Goal: Transaction & Acquisition: Obtain resource

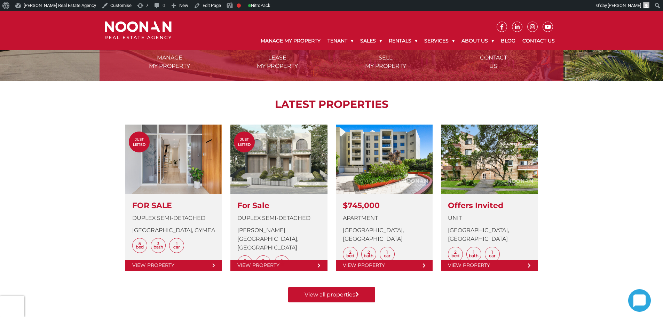
scroll to position [209, 0]
click at [90, 155] on div "Manage my Property Lease my Property Sell my Property Contact Us LATEST PROPERT…" at bounding box center [331, 150] width 663 height 339
click at [75, 143] on div "Manage my Property Lease my Property Sell my Property Contact Us LATEST PROPERT…" at bounding box center [331, 150] width 663 height 339
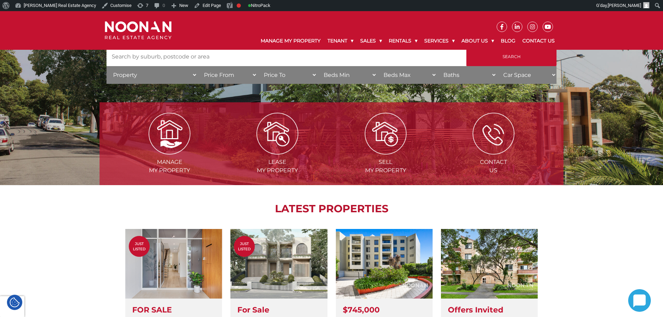
scroll to position [244, 0]
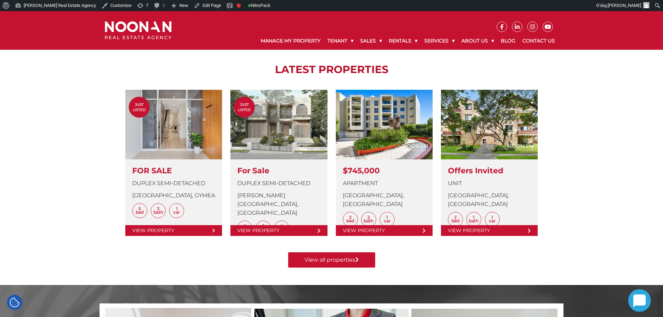
click at [89, 160] on div "Manage my Property Lease my Property Sell my Property Contact Us LATEST PROPERT…" at bounding box center [331, 115] width 663 height 339
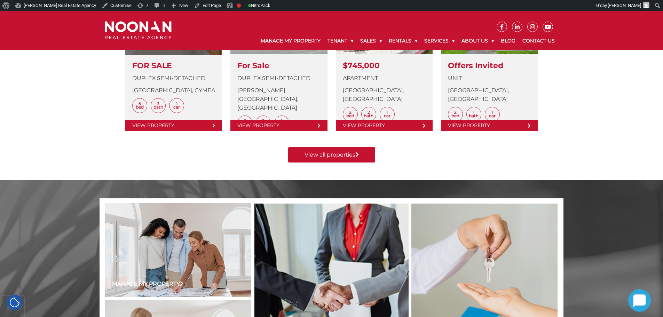
scroll to position [199, 0]
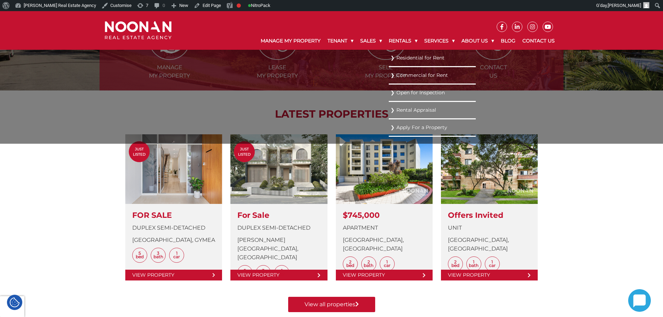
click at [403, 62] on link "Residential for Rent" at bounding box center [431, 57] width 83 height 9
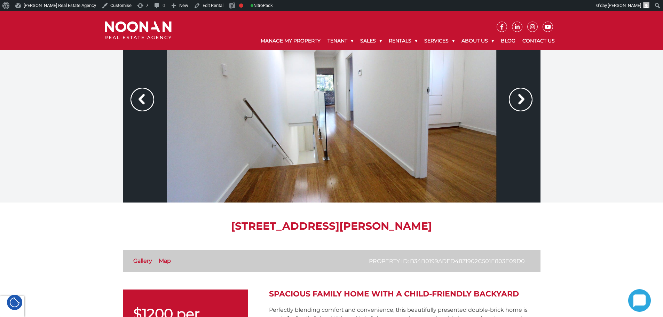
scroll to position [139, 0]
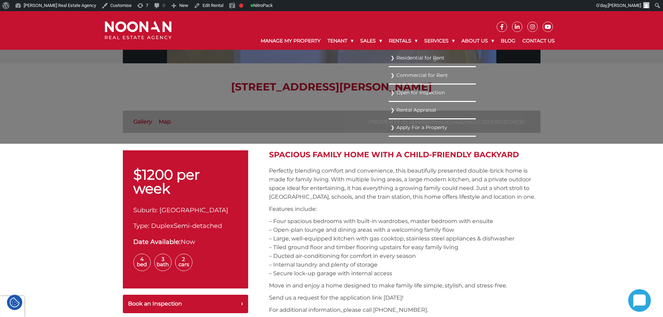
click at [399, 58] on link "Residential for Rent" at bounding box center [431, 57] width 83 height 9
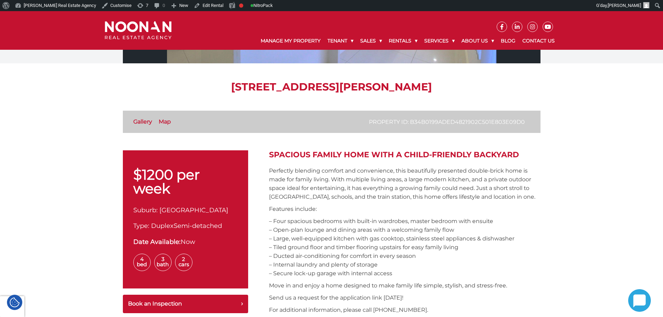
click at [424, 171] on p "Perfectly blending comfort and convenience, this beautifully presented double-b…" at bounding box center [404, 183] width 271 height 35
